Goal: Task Accomplishment & Management: Use online tool/utility

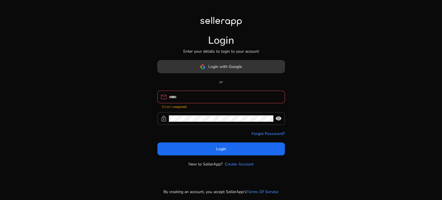
click at [222, 69] on span "Login with Google" at bounding box center [224, 67] width 33 height 6
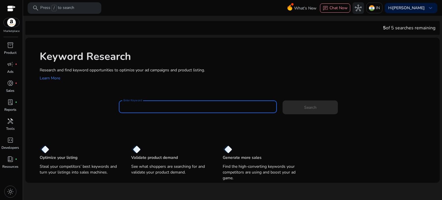
click at [152, 106] on input "Enter Keyword" at bounding box center [198, 107] width 149 height 6
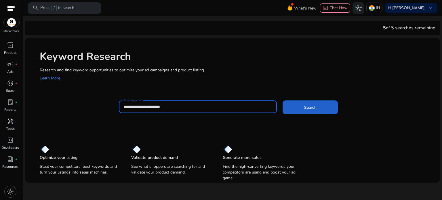
type input "**********"
click at [308, 107] on span "Search" at bounding box center [310, 108] width 12 height 6
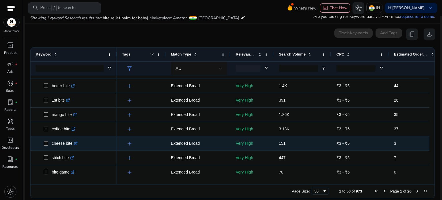
scroll to position [115, 0]
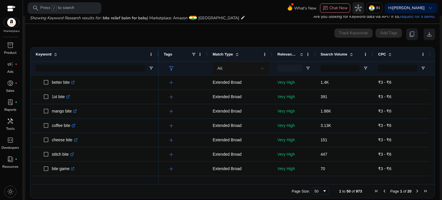
drag, startPoint x: 116, startPoint y: 60, endPoint x: 161, endPoint y: 61, distance: 45.2
click at [160, 61] on div at bounding box center [158, 55] width 2 height 14
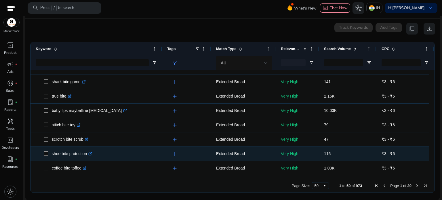
scroll to position [0, 0]
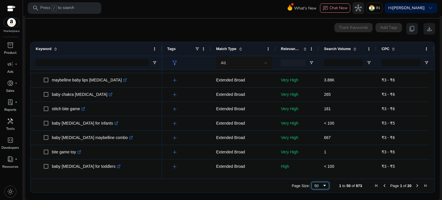
click at [322, 186] on span "Page Size" at bounding box center [324, 185] width 5 height 5
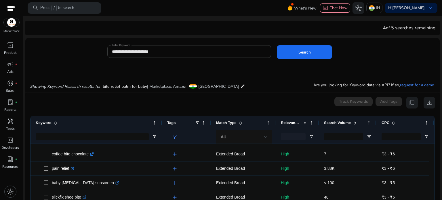
click at [162, 51] on input "**********" at bounding box center [189, 51] width 155 height 6
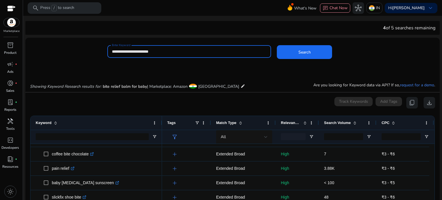
click at [162, 51] on input "**********" at bounding box center [189, 51] width 155 height 6
paste input
type input "**********"
click at [312, 48] on span at bounding box center [304, 52] width 55 height 14
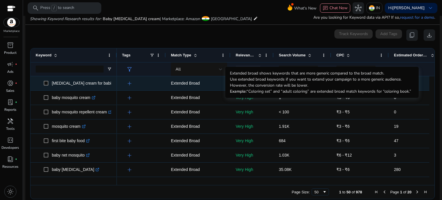
scroll to position [69, 0]
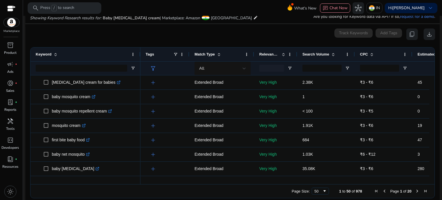
drag, startPoint x: 116, startPoint y: 52, endPoint x: 140, endPoint y: 59, distance: 24.4
click at [140, 59] on div at bounding box center [140, 55] width 2 height 14
click at [322, 190] on span "Page Size" at bounding box center [324, 191] width 5 height 5
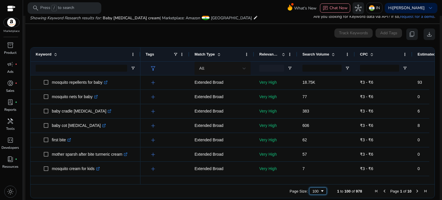
scroll to position [384, 0]
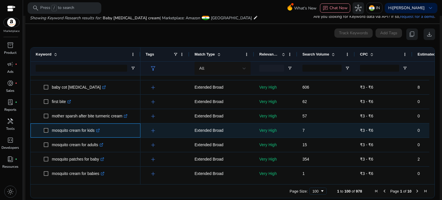
drag, startPoint x: 51, startPoint y: 130, endPoint x: 95, endPoint y: 132, distance: 44.1
click at [95, 132] on span "mosquito cream for kids .st0{fill:#2c8af8}" at bounding box center [90, 131] width 92 height 12
copy span "mosquito cream for kids"
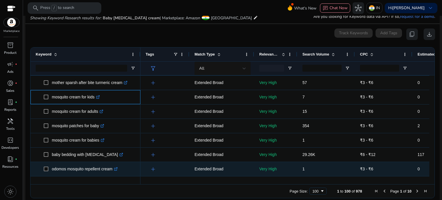
scroll to position [422, 0]
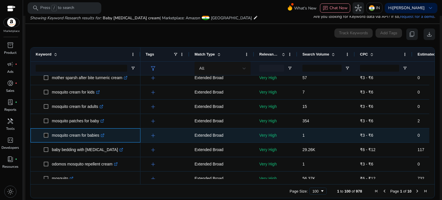
drag, startPoint x: 51, startPoint y: 136, endPoint x: 99, endPoint y: 137, distance: 48.7
click at [99, 137] on span "mosquito cream for babies .st0{fill:#2c8af8}" at bounding box center [90, 136] width 92 height 12
copy span "mosquito cream for babies"
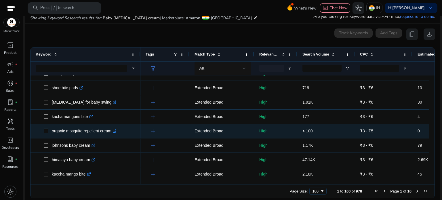
scroll to position [758, 0]
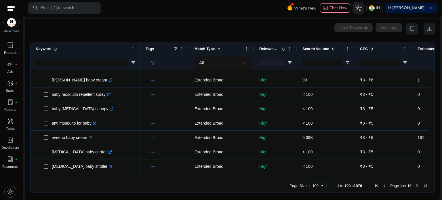
click at [415, 185] on span "Next Page" at bounding box center [417, 185] width 5 height 5
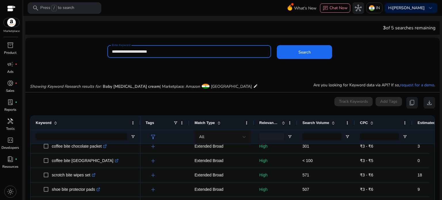
drag, startPoint x: 121, startPoint y: 52, endPoint x: 138, endPoint y: 52, distance: 16.7
click at [138, 52] on input "**********" at bounding box center [189, 51] width 155 height 6
type input "**********"
click at [277, 45] on button "Search" at bounding box center [304, 52] width 55 height 14
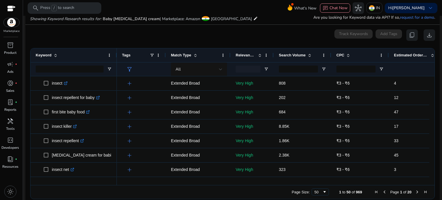
scroll to position [69, 0]
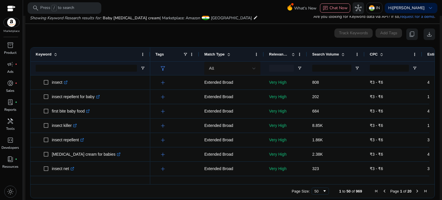
drag, startPoint x: 116, startPoint y: 54, endPoint x: 150, endPoint y: 58, distance: 33.7
click at [150, 58] on div at bounding box center [150, 55] width 2 height 14
click at [322, 190] on span "Page Size" at bounding box center [324, 191] width 5 height 5
click at [272, 36] on div "0 keyword(s) selected Track Keywords Add Tags content_copy download" at bounding box center [232, 35] width 405 height 12
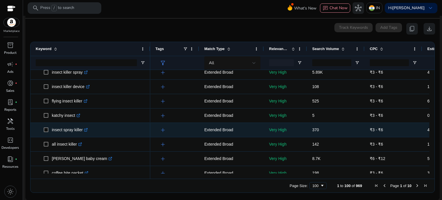
scroll to position [0, 0]
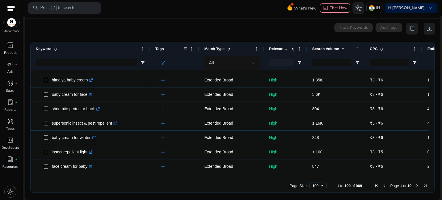
click at [416, 185] on span "Next Page" at bounding box center [417, 185] width 5 height 5
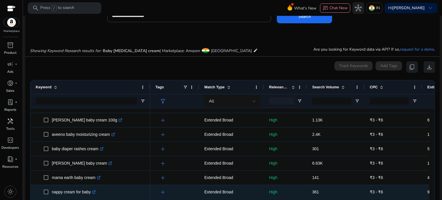
scroll to position [307, 0]
